Goal: Task Accomplishment & Management: Complete application form

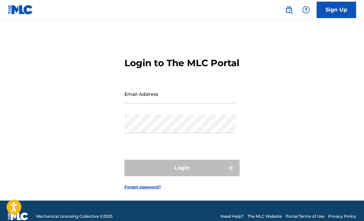
click at [152, 103] on input "Email Address" at bounding box center [180, 94] width 111 height 19
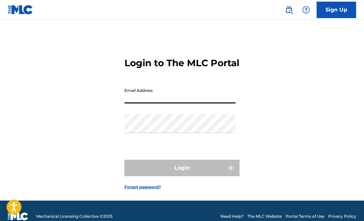
type input "[EMAIL_ADDRESS][DOMAIN_NAME]"
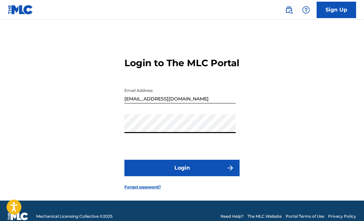
click at [182, 176] on button "Login" at bounding box center [182, 168] width 115 height 16
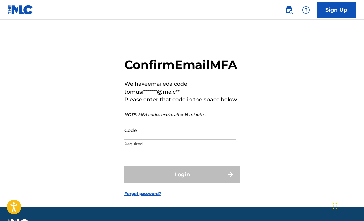
click at [148, 140] on input "Code" at bounding box center [180, 130] width 111 height 19
paste input "409563"
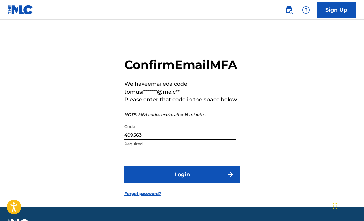
type input "409563"
click at [179, 183] on button "Login" at bounding box center [182, 174] width 115 height 16
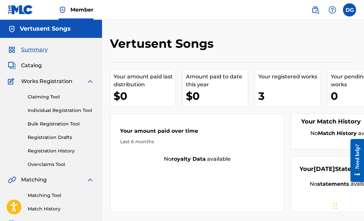
click at [60, 108] on link "Individual Registration Tool" at bounding box center [61, 110] width 67 height 7
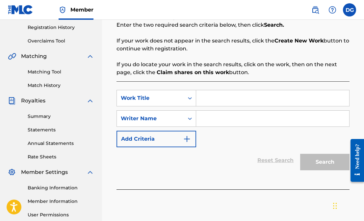
scroll to position [125, 0]
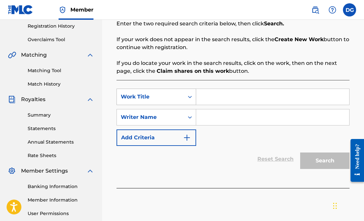
click at [190, 97] on icon "Search Form" at bounding box center [190, 97] width 7 height 7
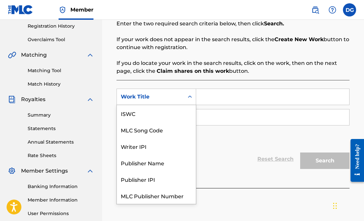
scroll to position [16, 0]
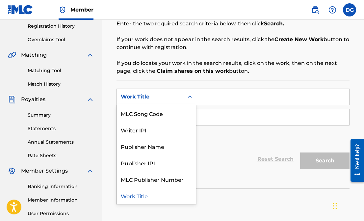
click at [190, 97] on icon "Search Form" at bounding box center [190, 97] width 7 height 7
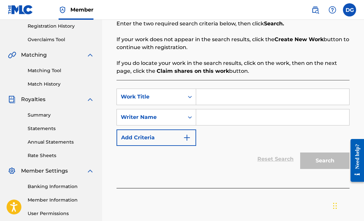
click at [202, 97] on input "Search Form" at bounding box center [272, 97] width 153 height 16
type input "Fade"
click at [190, 118] on icon "Search Form" at bounding box center [190, 117] width 7 height 7
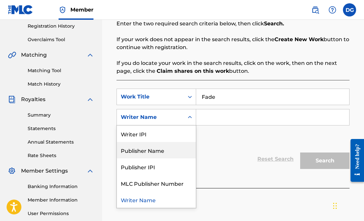
click at [160, 149] on div "Publisher Name" at bounding box center [156, 150] width 79 height 16
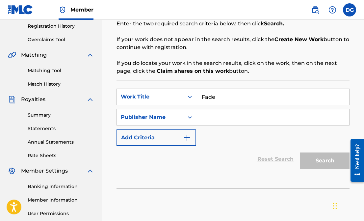
click at [211, 117] on input "Search Form" at bounding box center [272, 117] width 153 height 16
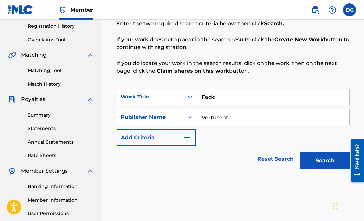
type input "Vertusent"
click at [315, 163] on button "Search" at bounding box center [324, 161] width 49 height 16
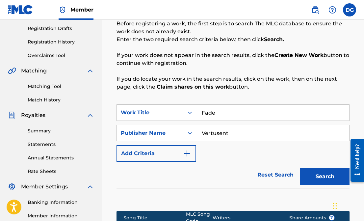
scroll to position [107, 0]
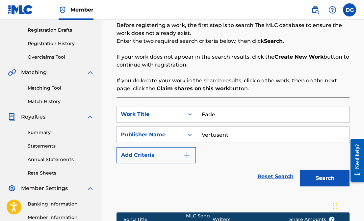
click at [187, 153] on img "Search Form" at bounding box center [187, 155] width 8 height 8
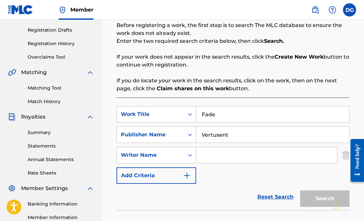
click at [187, 174] on img "Search Form" at bounding box center [187, 176] width 8 height 8
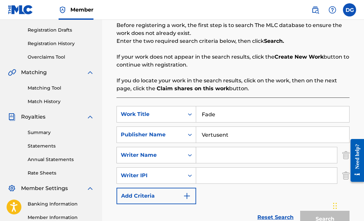
click at [188, 155] on icon "Search Form" at bounding box center [190, 155] width 7 height 7
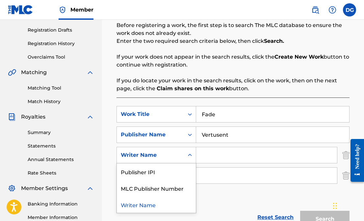
click at [188, 155] on icon "Search Form" at bounding box center [190, 155] width 7 height 7
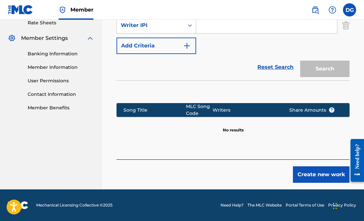
scroll to position [258, 0]
click at [309, 173] on button "Create new work" at bounding box center [321, 174] width 57 height 16
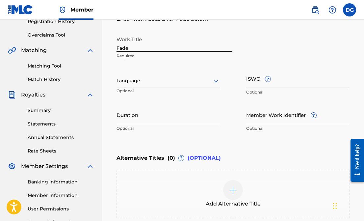
scroll to position [130, 0]
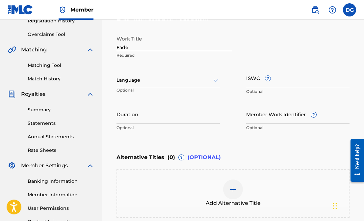
click at [216, 79] on icon at bounding box center [216, 80] width 8 height 8
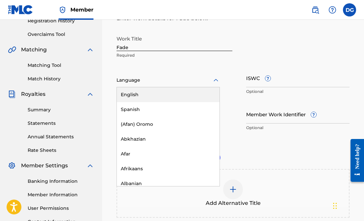
click at [176, 92] on div "English" at bounding box center [168, 94] width 103 height 15
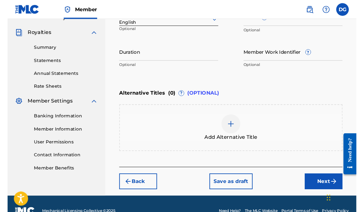
scroll to position [191, 0]
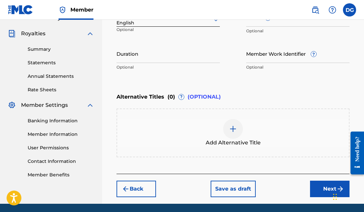
click at [124, 59] on input "Duration" at bounding box center [168, 53] width 103 height 19
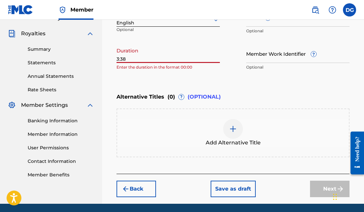
click at [117, 59] on input "3:38" at bounding box center [168, 53] width 103 height 19
type input "03:38"
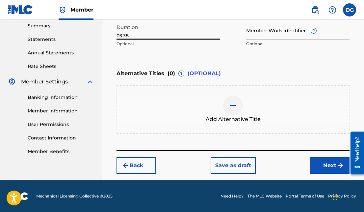
scroll to position [214, 0]
click at [324, 166] on button "Next" at bounding box center [330, 165] width 40 height 16
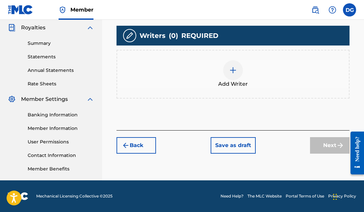
click at [234, 70] on img at bounding box center [233, 70] width 8 height 8
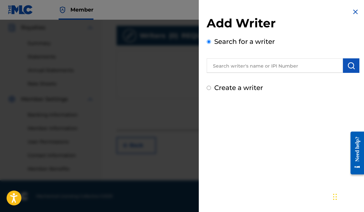
click at [241, 64] on input "text" at bounding box center [275, 65] width 136 height 14
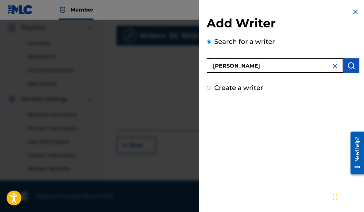
type input "[PERSON_NAME]"
click at [208, 88] on input "Create a writer" at bounding box center [209, 88] width 4 height 4
radio input "false"
radio input "true"
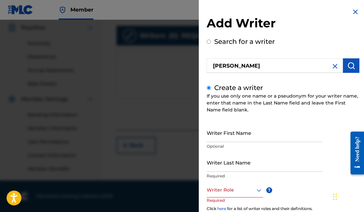
click at [350, 65] on img "submit" at bounding box center [352, 66] width 8 height 8
radio input "true"
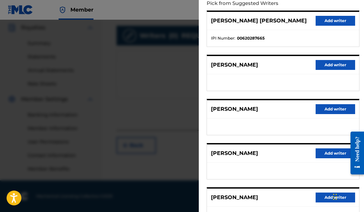
scroll to position [49, 0]
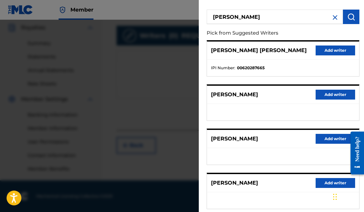
click at [322, 50] on button "Add writer" at bounding box center [336, 50] width 40 height 10
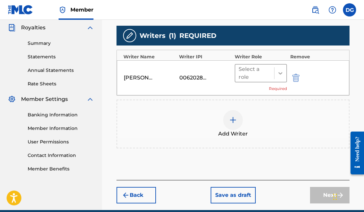
click at [281, 71] on icon at bounding box center [280, 73] width 7 height 7
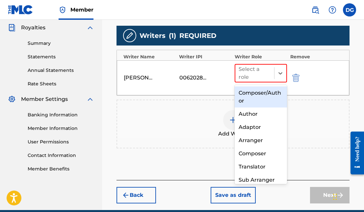
click at [266, 92] on div "Composer/Author" at bounding box center [261, 96] width 52 height 21
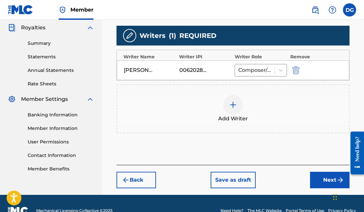
click at [321, 178] on button "Next" at bounding box center [330, 180] width 40 height 16
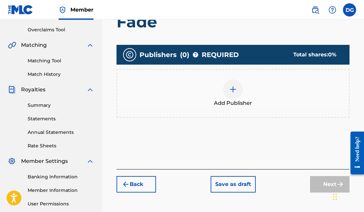
scroll to position [135, 0]
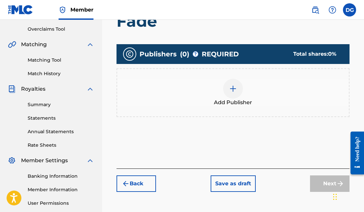
click at [234, 89] on img at bounding box center [233, 89] width 8 height 8
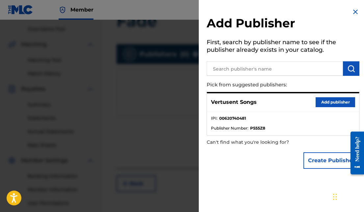
click at [322, 101] on button "Add publisher" at bounding box center [336, 102] width 40 height 10
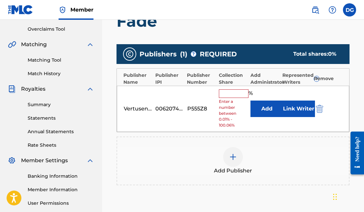
click at [241, 92] on input "text" at bounding box center [234, 93] width 30 height 9
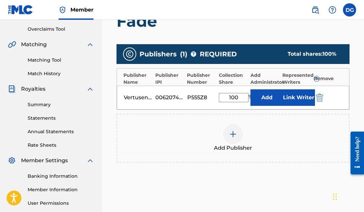
type input "100"
click at [269, 120] on div "Add Publisher" at bounding box center [233, 138] width 233 height 49
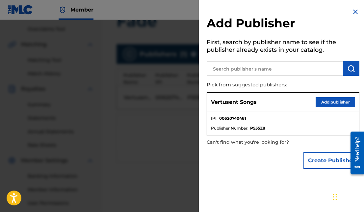
click at [352, 12] on img at bounding box center [356, 12] width 8 height 8
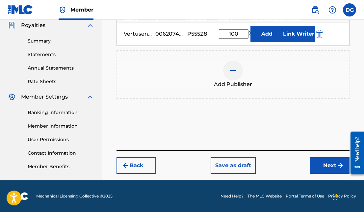
scroll to position [199, 0]
click at [325, 162] on button "Next" at bounding box center [330, 165] width 40 height 16
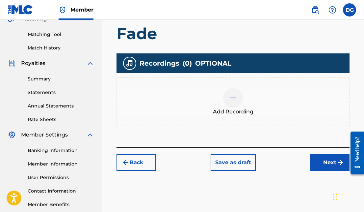
scroll to position [165, 0]
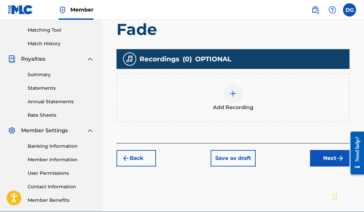
click at [320, 160] on button "Next" at bounding box center [330, 158] width 40 height 16
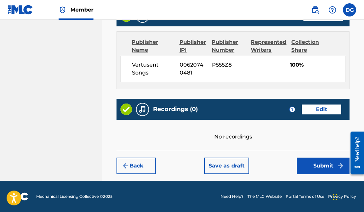
scroll to position [370, 0]
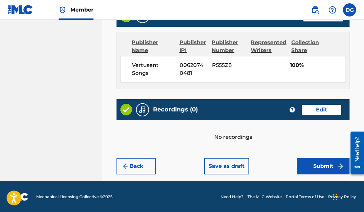
click at [309, 108] on button "Edit" at bounding box center [322, 110] width 40 height 10
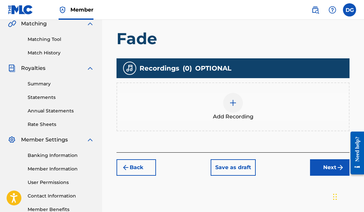
scroll to position [155, 0]
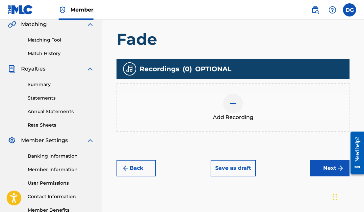
click at [231, 102] on img at bounding box center [233, 103] width 8 height 8
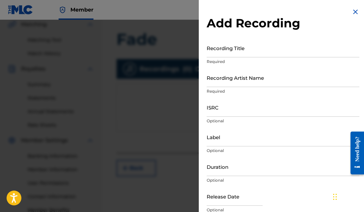
click at [225, 109] on input "ISRC" at bounding box center [283, 107] width 153 height 19
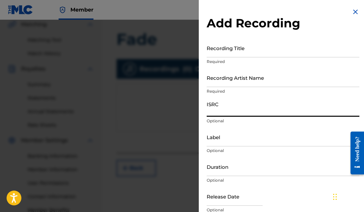
paste input "US9KU1000001"
type input "US9KU1000001"
click at [214, 52] on input "Recording Title" at bounding box center [283, 48] width 153 height 19
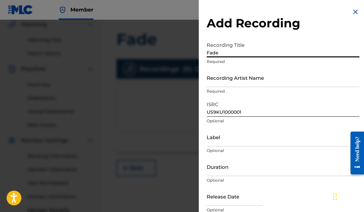
type input "Fade"
click at [213, 81] on input "Recording Artist Name" at bounding box center [283, 77] width 153 height 19
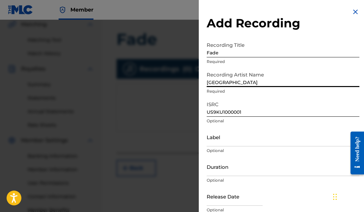
type input "[GEOGRAPHIC_DATA]"
click at [224, 141] on input "Label" at bounding box center [283, 136] width 153 height 19
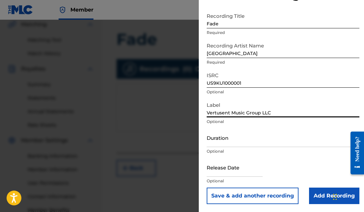
scroll to position [29, 0]
type input "Vertusent Music Group LLC"
click at [218, 145] on input "Duration" at bounding box center [283, 137] width 153 height 19
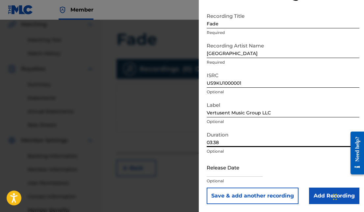
type input "03:38"
click at [225, 172] on input "text" at bounding box center [235, 167] width 56 height 19
select select "7"
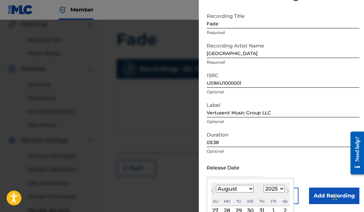
click at [275, 189] on select "1900 1901 1902 1903 1904 1905 1906 1907 1908 1909 1910 1911 1912 1913 1914 1915…" at bounding box center [274, 189] width 21 height 8
select select "2010"
click at [245, 189] on select "January February March April May June July August September October November De…" at bounding box center [235, 189] width 38 height 8
select select "3"
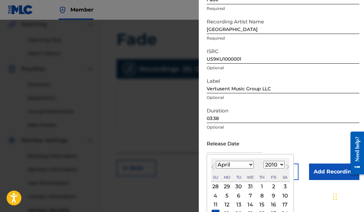
scroll to position [72, 0]
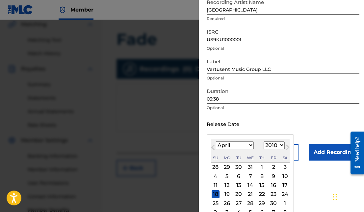
click at [238, 202] on div "27" at bounding box center [239, 203] width 8 height 8
type input "[DATE]"
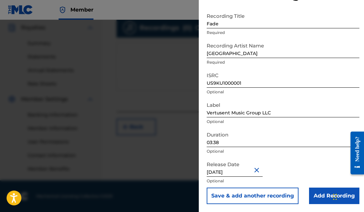
scroll to position [197, 0]
click at [315, 192] on input "Add Recording" at bounding box center [334, 195] width 50 height 16
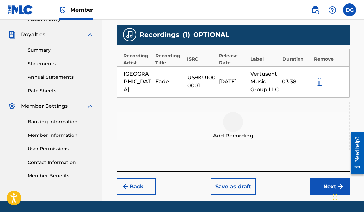
scroll to position [195, 0]
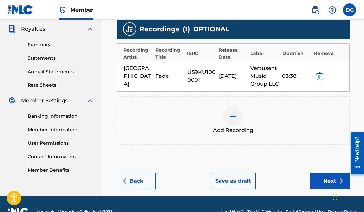
click at [138, 178] on button "Back" at bounding box center [137, 181] width 40 height 16
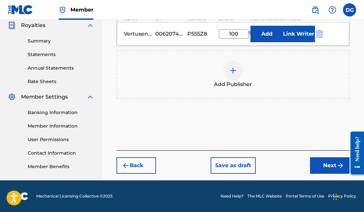
scroll to position [199, 0]
click at [322, 162] on button "Next" at bounding box center [330, 165] width 40 height 16
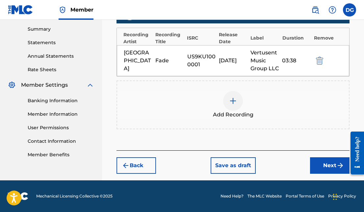
scroll to position [211, 0]
click at [324, 164] on button "Next" at bounding box center [330, 165] width 40 height 16
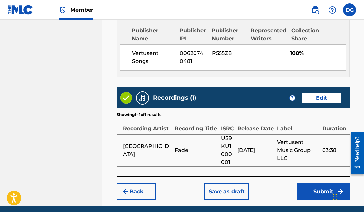
scroll to position [386, 0]
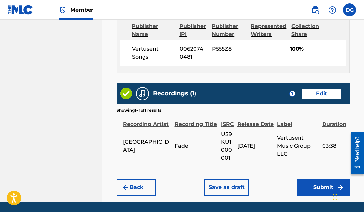
click at [313, 93] on button "Edit" at bounding box center [322, 94] width 40 height 10
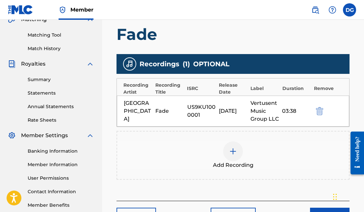
scroll to position [159, 0]
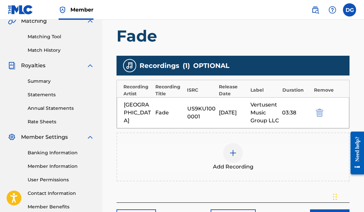
click at [238, 109] on div "[DATE]" at bounding box center [233, 113] width 28 height 8
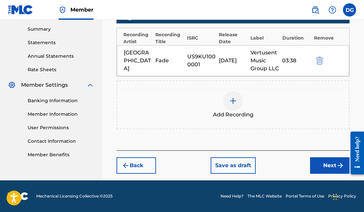
scroll to position [211, 0]
click at [231, 99] on img at bounding box center [233, 101] width 8 height 8
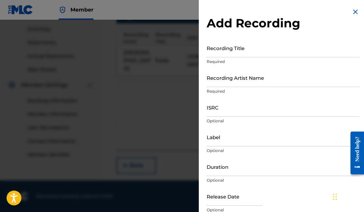
click at [353, 10] on img at bounding box center [356, 12] width 8 height 8
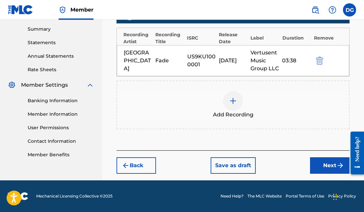
click at [319, 61] on img "submit" at bounding box center [319, 61] width 7 height 8
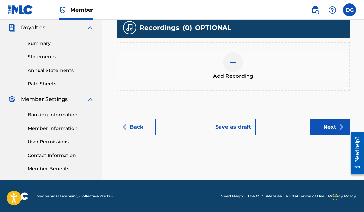
scroll to position [197, 0]
click at [234, 61] on img at bounding box center [233, 62] width 8 height 8
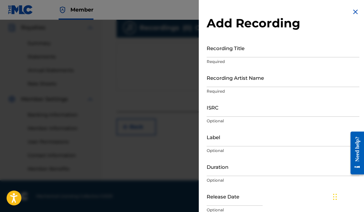
click at [216, 53] on input "Recording Title" at bounding box center [283, 48] width 153 height 19
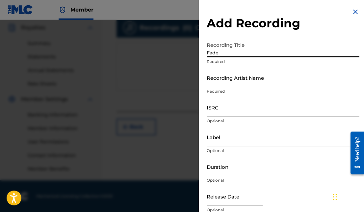
type input "Fade"
click at [216, 82] on input "Recording Artist Name" at bounding box center [283, 77] width 153 height 19
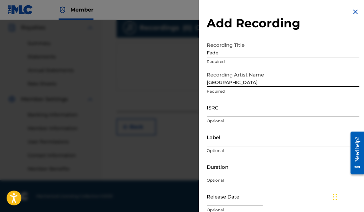
type input "[GEOGRAPHIC_DATA]"
click at [223, 111] on input "ISRC" at bounding box center [283, 107] width 153 height 19
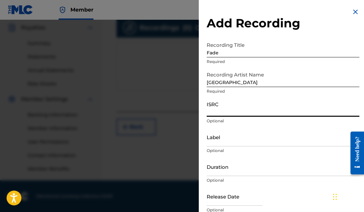
paste input "US9KU1000001"
type input "US9KU1000001"
click at [222, 145] on input "Label" at bounding box center [283, 136] width 153 height 19
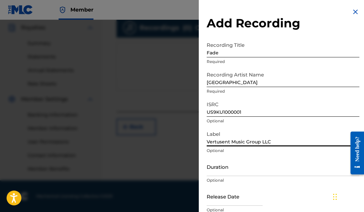
type input "Vertusent Music Group LLC"
click at [222, 172] on input "Duration" at bounding box center [283, 166] width 153 height 19
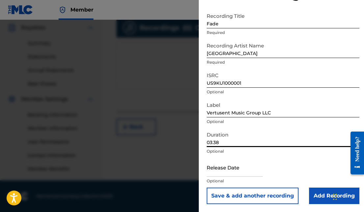
scroll to position [29, 0]
type input "03:38"
click at [223, 174] on input "text" at bounding box center [235, 167] width 56 height 19
select select "7"
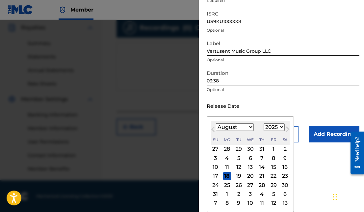
scroll to position [91, 0]
click at [275, 128] on select "1900 1901 1902 1903 1904 1905 1906 1907 1908 1909 1910 1911 1912 1913 1914 1915…" at bounding box center [274, 127] width 21 height 8
select select "2010"
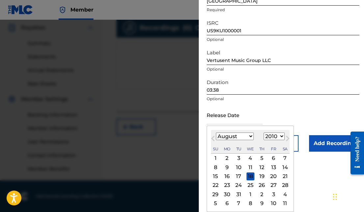
click at [244, 136] on select "January February March April May June July August September October November De…" at bounding box center [235, 136] width 38 height 8
select select "3"
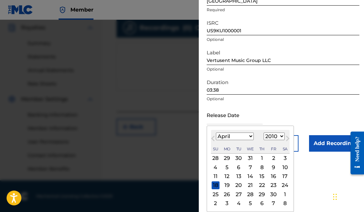
click at [235, 192] on div "27" at bounding box center [239, 194] width 8 height 8
type input "[DATE]"
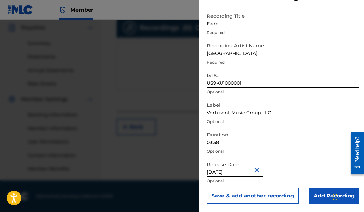
click at [319, 195] on input "Add Recording" at bounding box center [334, 195] width 50 height 16
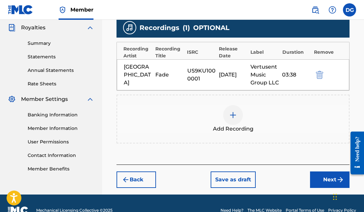
click at [323, 178] on button "Next" at bounding box center [330, 179] width 40 height 16
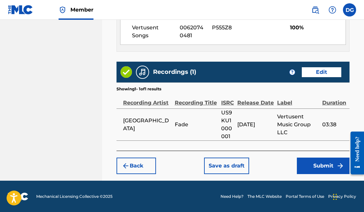
scroll to position [407, 0]
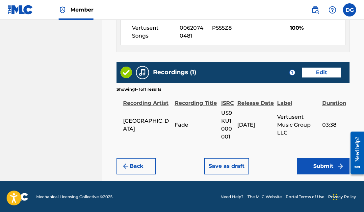
click at [327, 166] on button "Submit" at bounding box center [323, 166] width 53 height 16
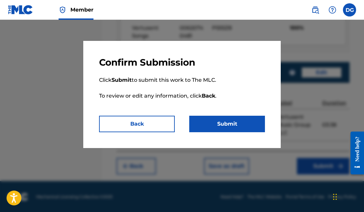
click at [238, 124] on button "Submit" at bounding box center [227, 124] width 76 height 16
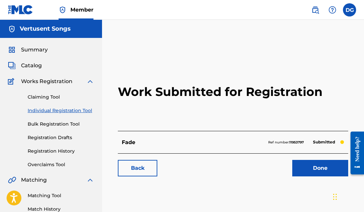
click at [36, 64] on span "Catalog" at bounding box center [31, 66] width 21 height 8
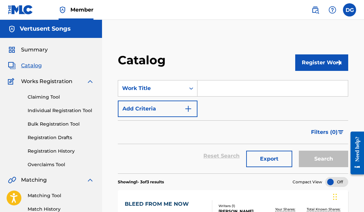
click at [21, 9] on img at bounding box center [20, 10] width 25 height 10
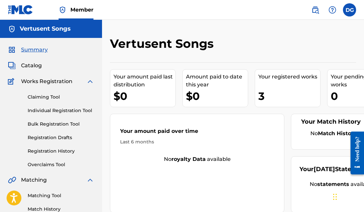
click at [347, 11] on label at bounding box center [349, 9] width 13 height 13
click at [350, 10] on input "DG [PERSON_NAME] [EMAIL_ADDRESS][DOMAIN_NAME] Notification Preferences Profile …" at bounding box center [350, 10] width 0 height 0
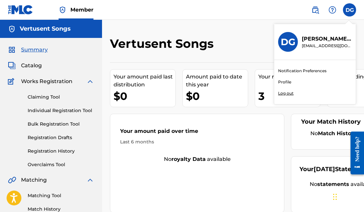
click at [285, 92] on p "Log out" at bounding box center [285, 93] width 15 height 6
click at [350, 10] on input "DG [PERSON_NAME] [EMAIL_ADDRESS][DOMAIN_NAME] Notification Preferences Profile …" at bounding box center [350, 10] width 0 height 0
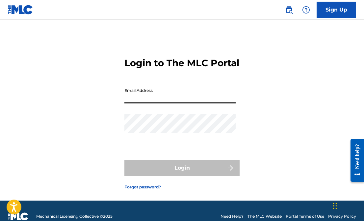
click at [14, 8] on img at bounding box center [20, 10] width 25 height 10
